Goal: Use online tool/utility: Utilize a website feature to perform a specific function

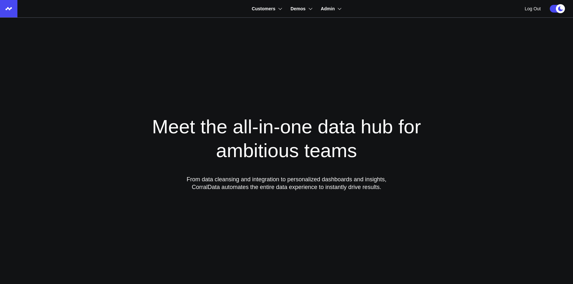
click at [272, 25] on input "Search customers input" at bounding box center [338, 25] width 141 height 7
type input "avi"
click at [271, 36] on link "Aviva Aesthetics" at bounding box center [302, 40] width 107 height 14
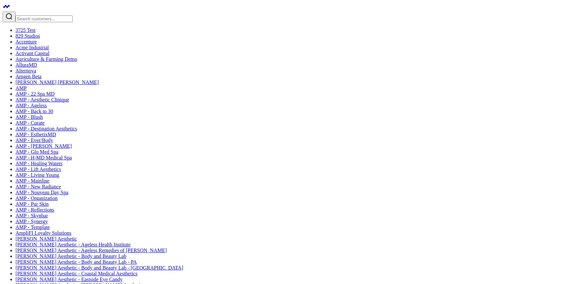
scroll to position [1, 0]
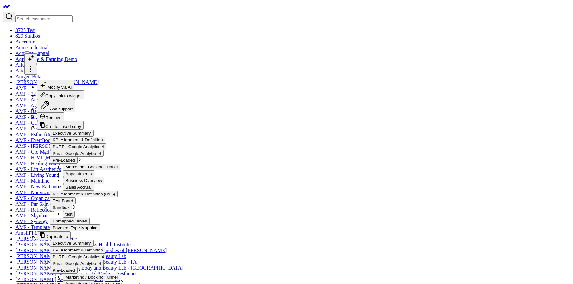
scroll to position [4, 0]
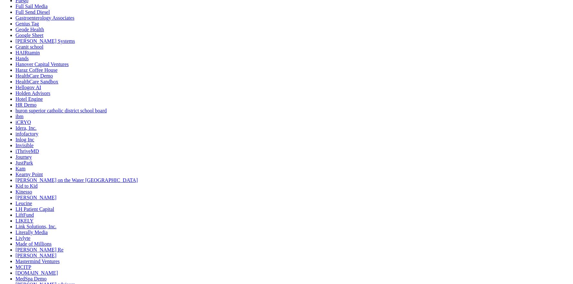
scroll to position [855, 0]
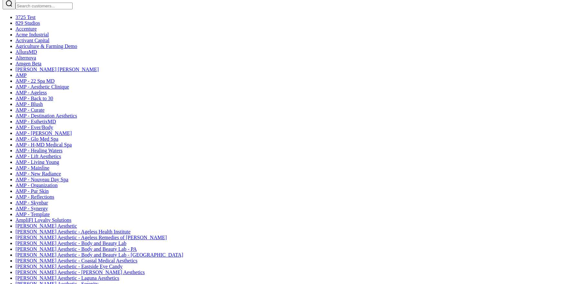
scroll to position [0, 0]
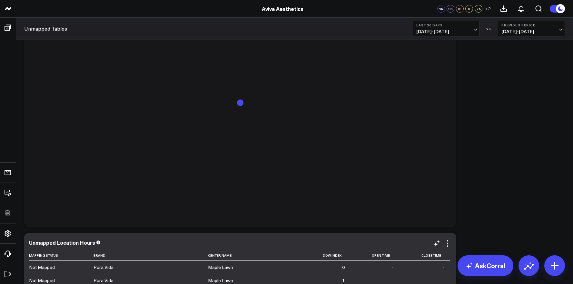
scroll to position [1351, 0]
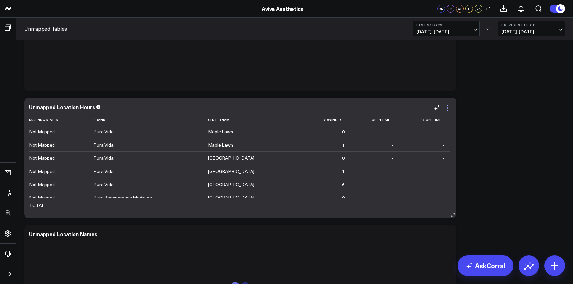
click at [447, 110] on icon at bounding box center [447, 110] width 1 height 1
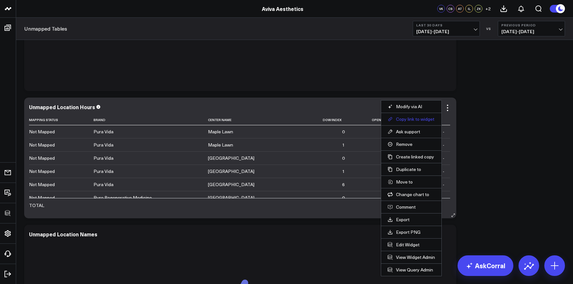
click at [420, 121] on button "Copy link to widget" at bounding box center [410, 119] width 47 height 6
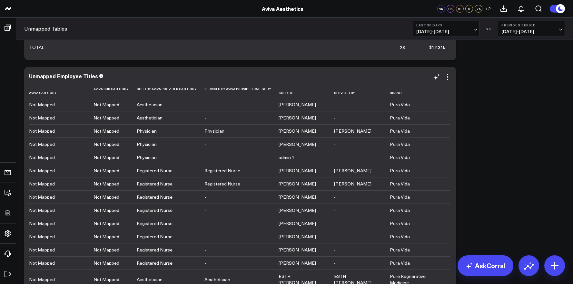
scroll to position [1114, 0]
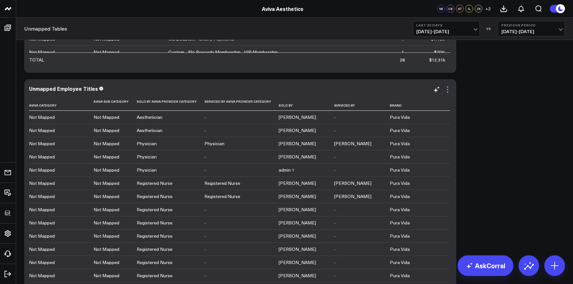
click at [443, 90] on icon at bounding box center [447, 90] width 8 height 8
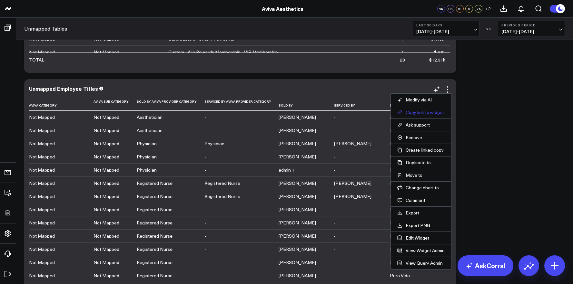
click at [433, 112] on button "Copy link to widget" at bounding box center [420, 113] width 47 height 6
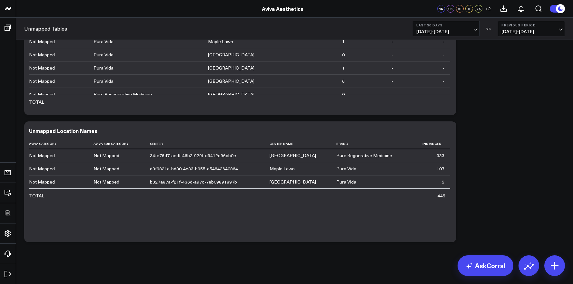
scroll to position [65, 0]
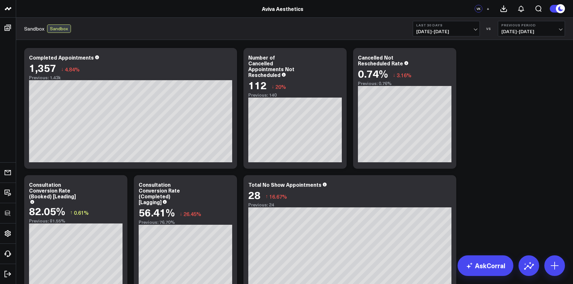
scroll to position [741, 0]
